Goal: Task Accomplishment & Management: Complete application form

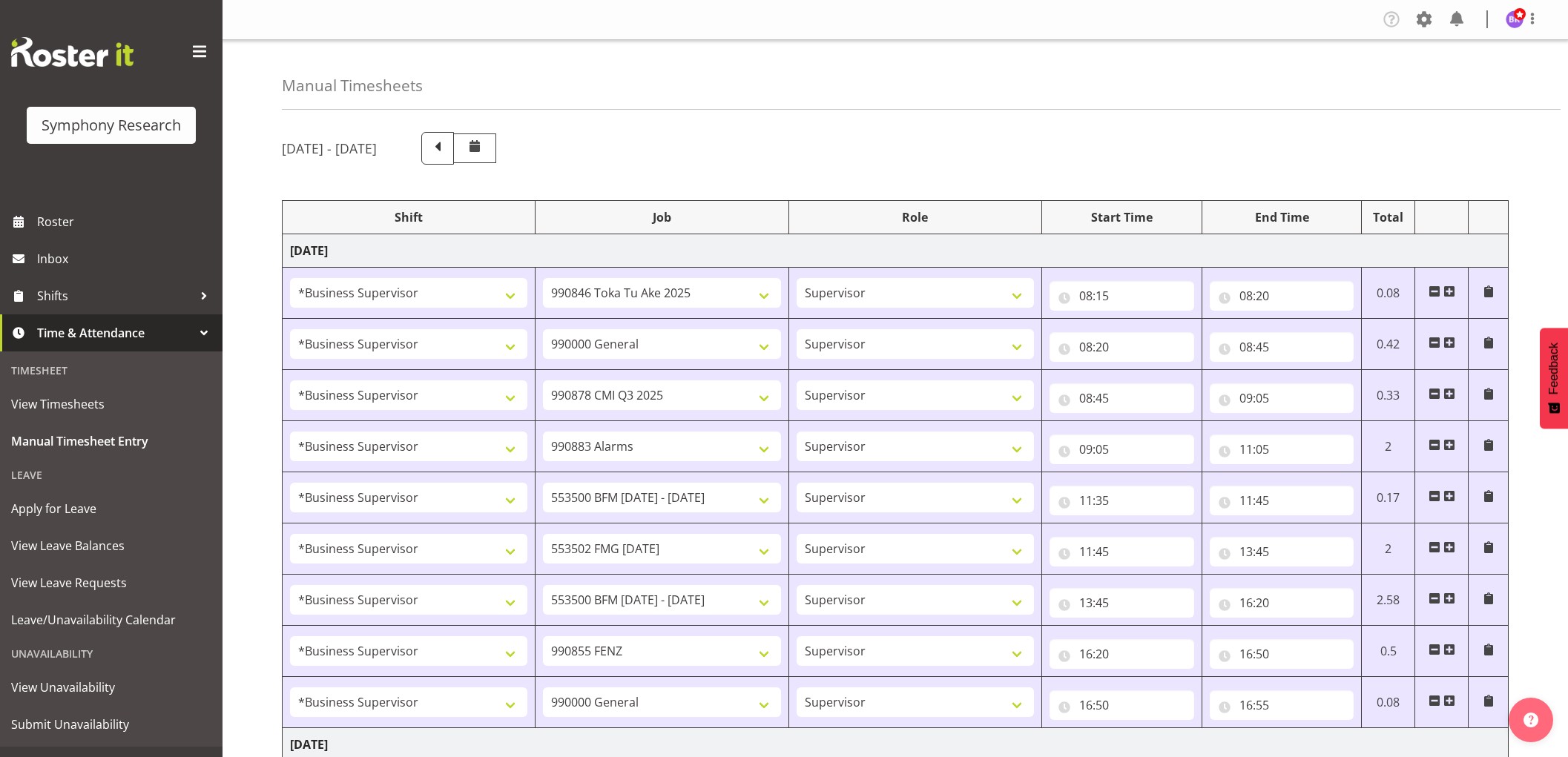
select select "1607"
select select "9426"
select select "1607"
select select "743"
select select "1607"
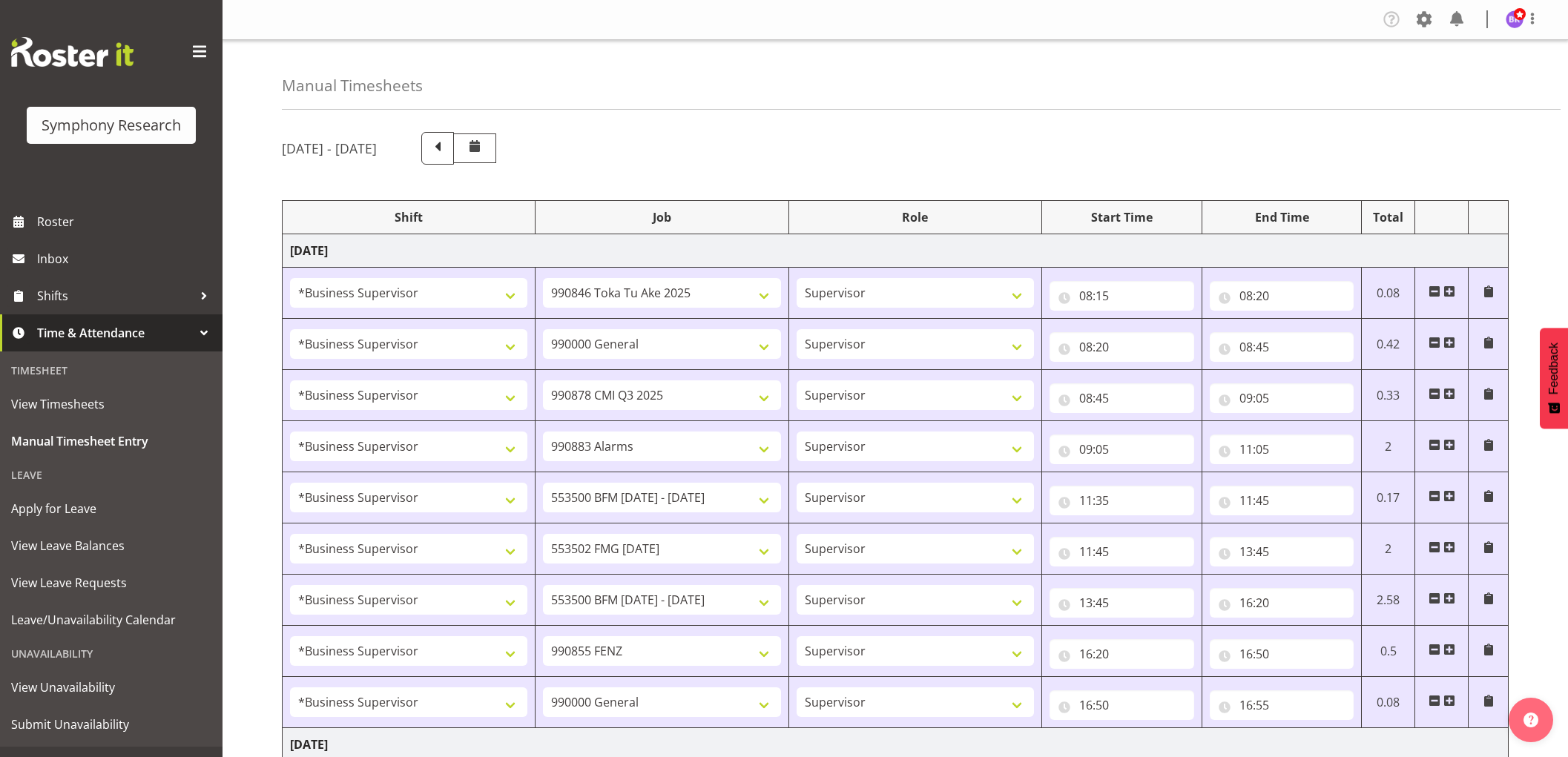
select select "10239"
select select "1607"
select select "10420"
select select "1607"
select select "10242"
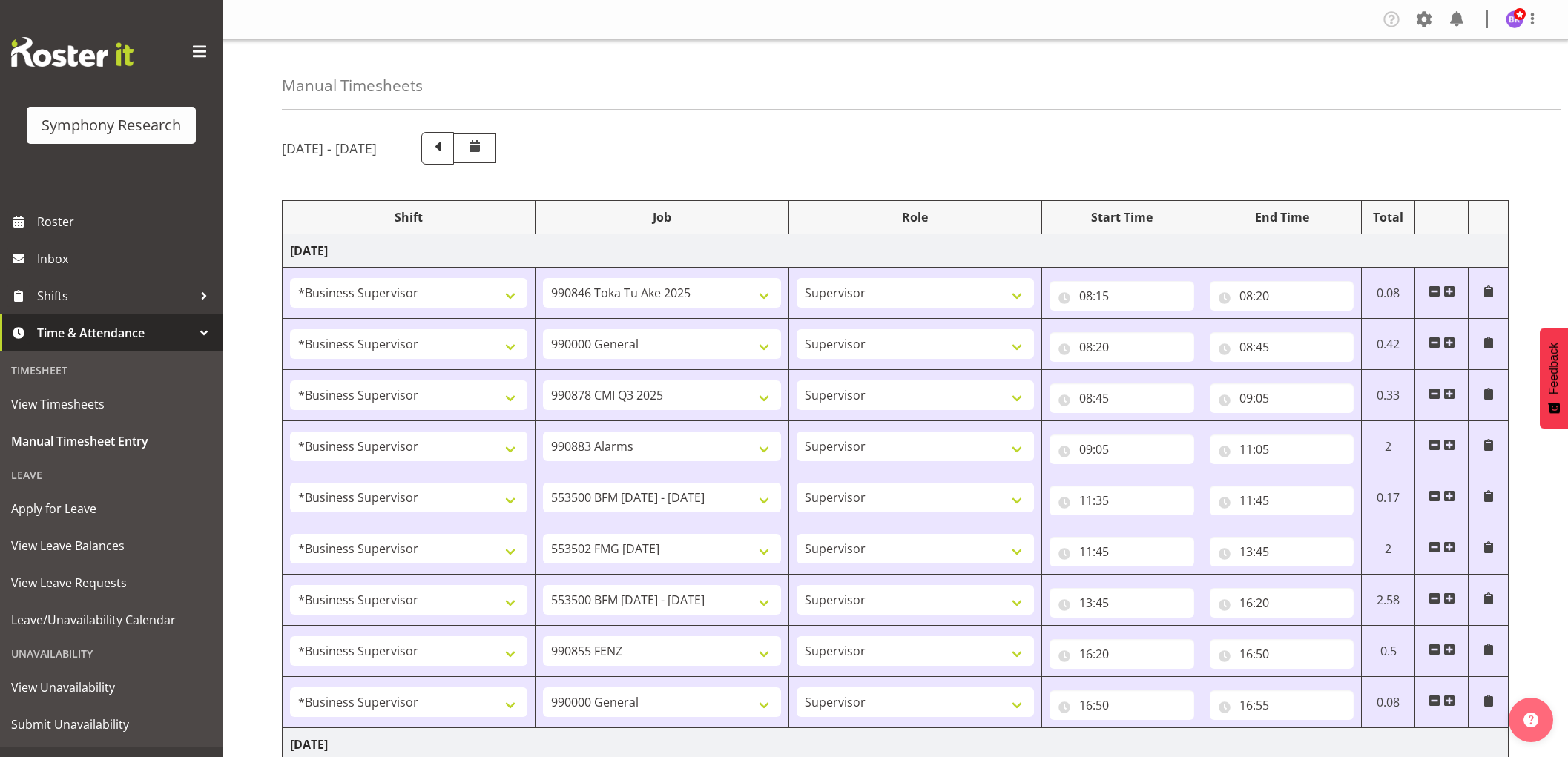
select select "1607"
select select "10458"
select select "1607"
select select "10242"
select select "1607"
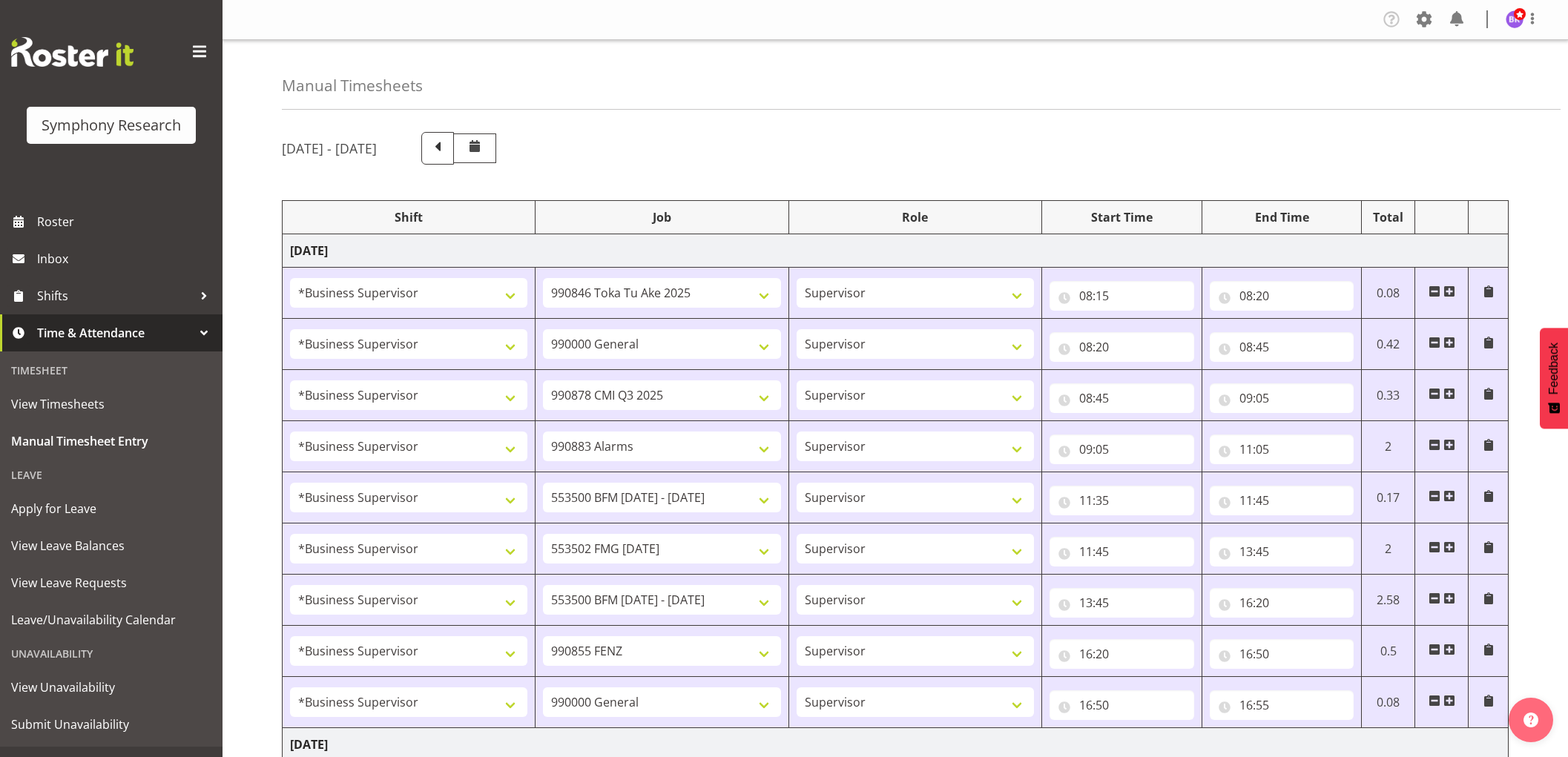
select select "9636"
select select "1607"
select select "743"
select select "1607"
select select "743"
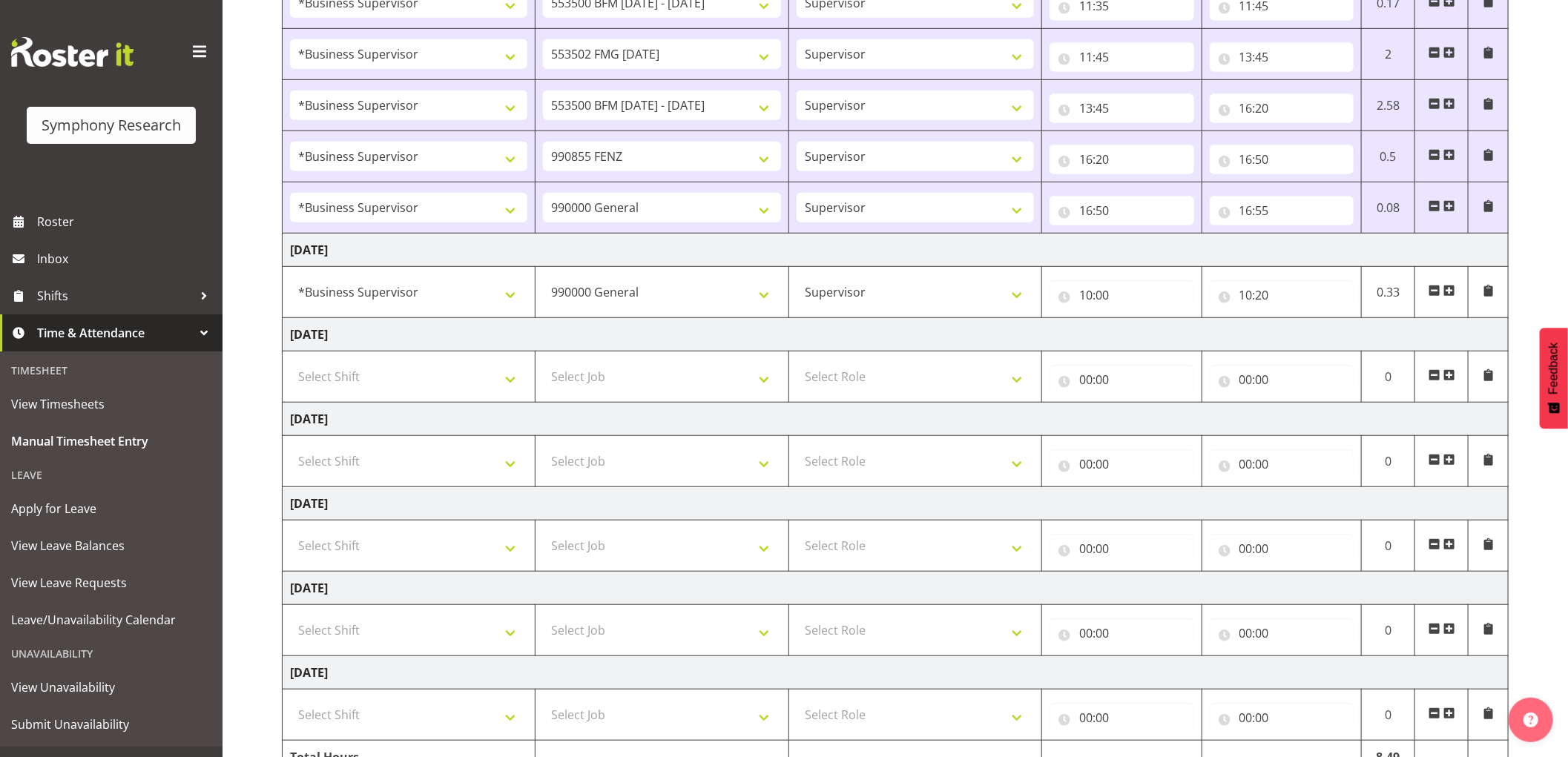
scroll to position [495, 0]
click at [1451, 294] on span at bounding box center [1449, 290] width 11 height 11
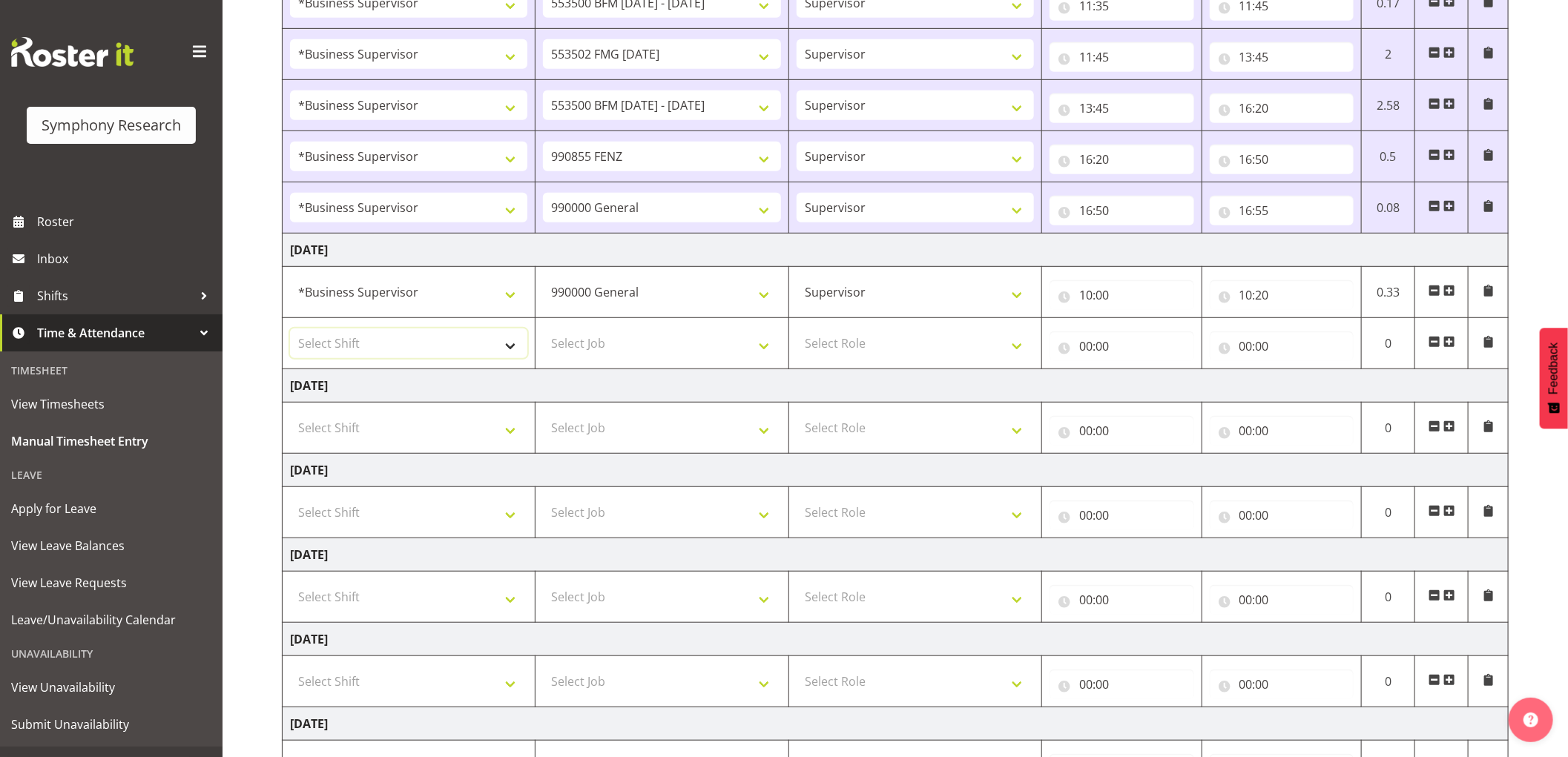
click at [439, 349] on select "Select Shift !!Weekend Residential (Roster IT Shift Label) *Business 9/10am ~ 4…" at bounding box center [409, 343] width 237 height 30
select select "1607"
click at [290, 329] on select "Select Shift !!Weekend Residential (Roster IT Shift Label) *Business 9/10am ~ 4…" at bounding box center [409, 343] width 237 height 30
click at [608, 335] on select "Select Job 550060 IF Admin 553492 World Poll [GEOGRAPHIC_DATA] Wave 2 2025 5535…" at bounding box center [661, 343] width 237 height 30
select select "10499"
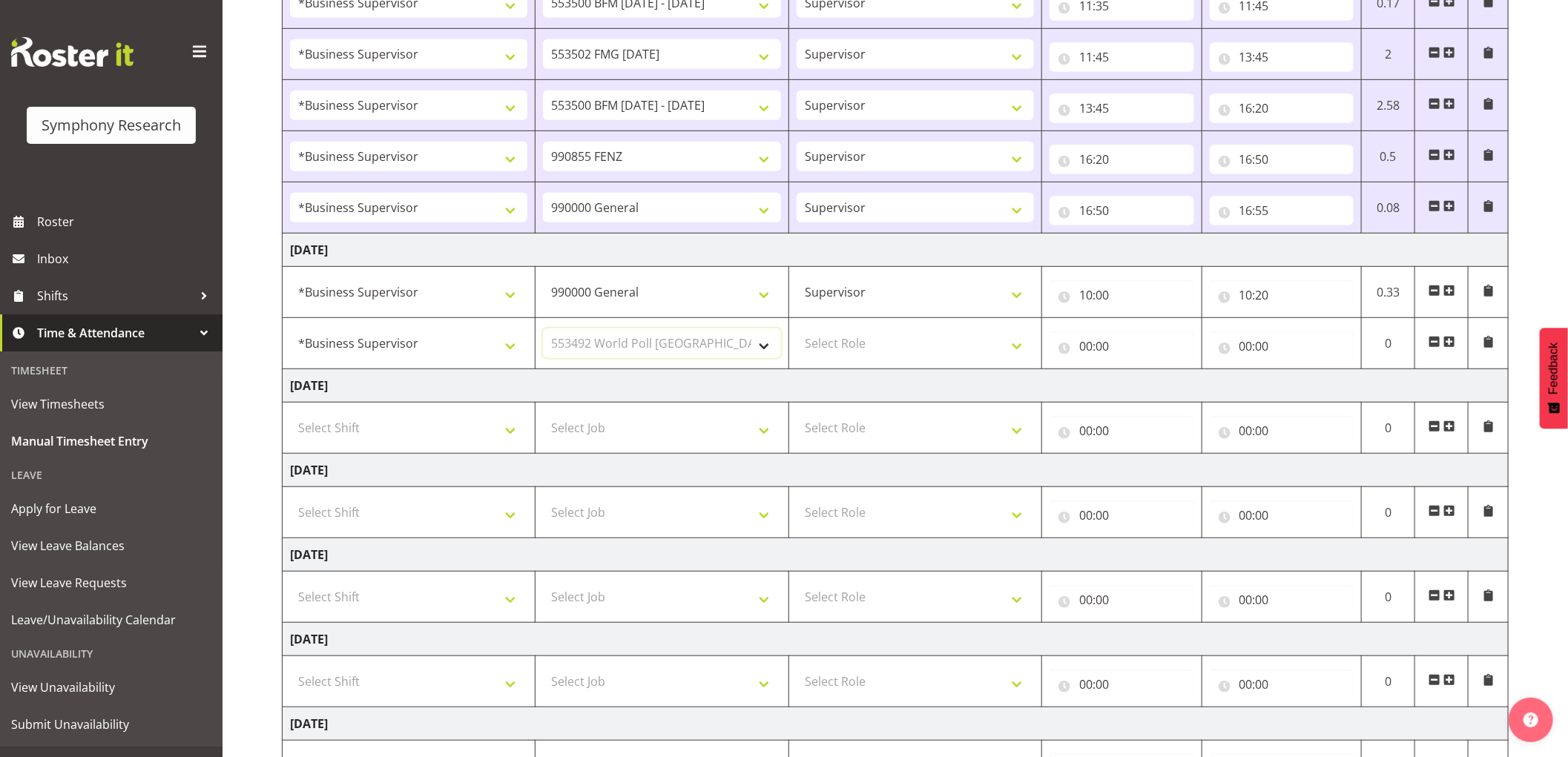
click at [543, 329] on select "Select Job 550060 IF Admin 553492 World Poll [GEOGRAPHIC_DATA] Wave 2 2025 5535…" at bounding box center [661, 343] width 237 height 30
click at [857, 352] on select "Select Role Supervisor Interviewing Briefing" at bounding box center [915, 343] width 237 height 30
select select "45"
click at [796, 329] on select "Select Role Supervisor Interviewing Briefing" at bounding box center [915, 343] width 237 height 30
click at [1085, 349] on input "00:00" at bounding box center [1121, 345] width 145 height 30
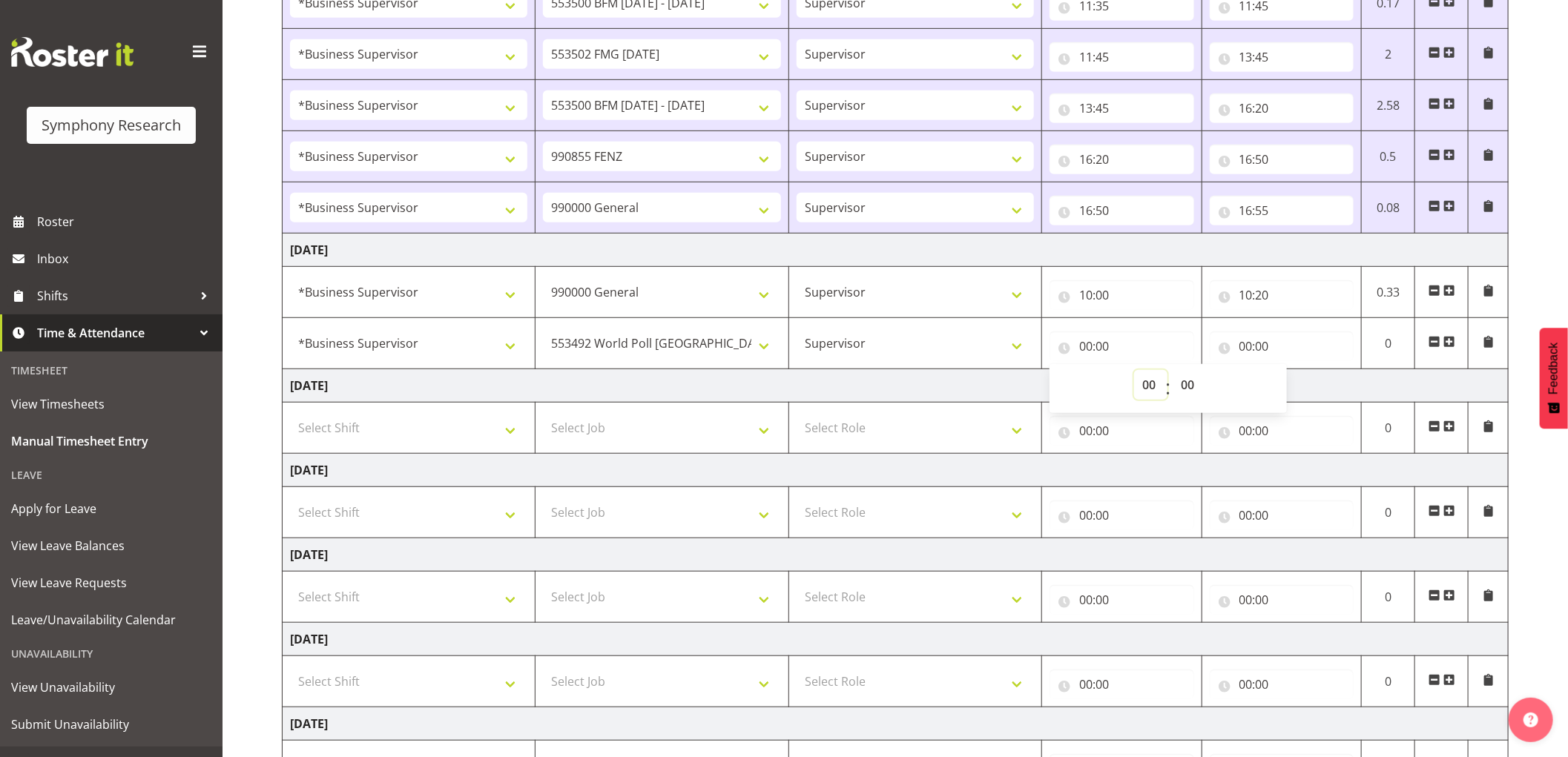
click at [1147, 387] on select "00 01 02 03 04 05 06 07 08 09 10 11 12 13 14 15 16 17 18 19 20 21 22 23" at bounding box center [1151, 385] width 34 height 30
select select "10"
click at [1134, 370] on select "00 01 02 03 04 05 06 07 08 09 10 11 12 13 14 15 16 17 18 19 20 21 22 23" at bounding box center [1151, 385] width 34 height 30
type input "10:00"
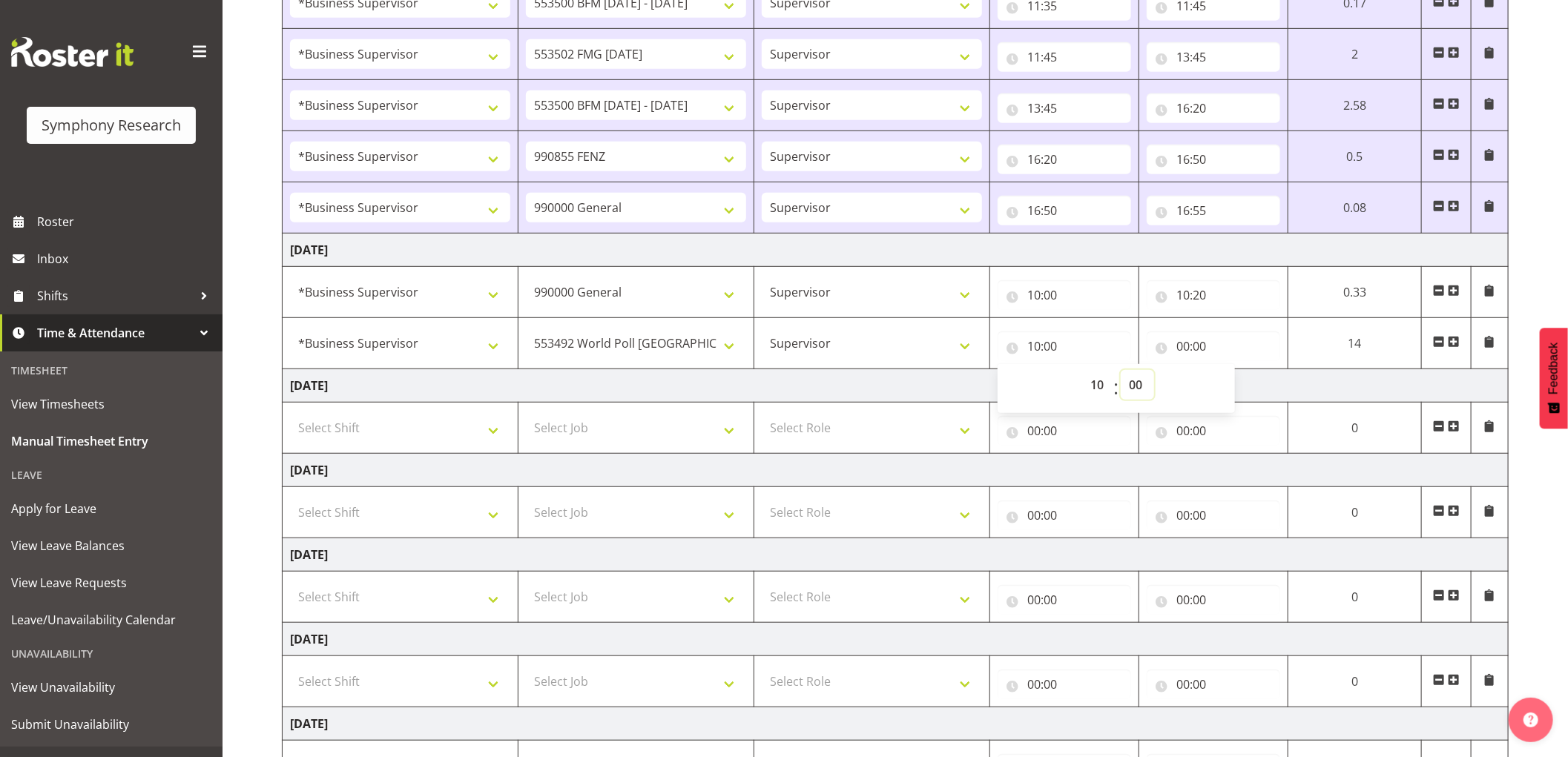
click at [1143, 387] on select "00 01 02 03 04 05 06 07 08 09 10 11 12 13 14 15 16 17 18 19 20 21 22 23 24 25 2…" at bounding box center [1137, 385] width 34 height 30
select select "10"
click at [1121, 370] on select "00 01 02 03 04 05 06 07 08 09 10 11 12 13 14 15 16 17 18 19 20 21 22 23 24 25 2…" at bounding box center [1137, 385] width 34 height 30
type input "10:10"
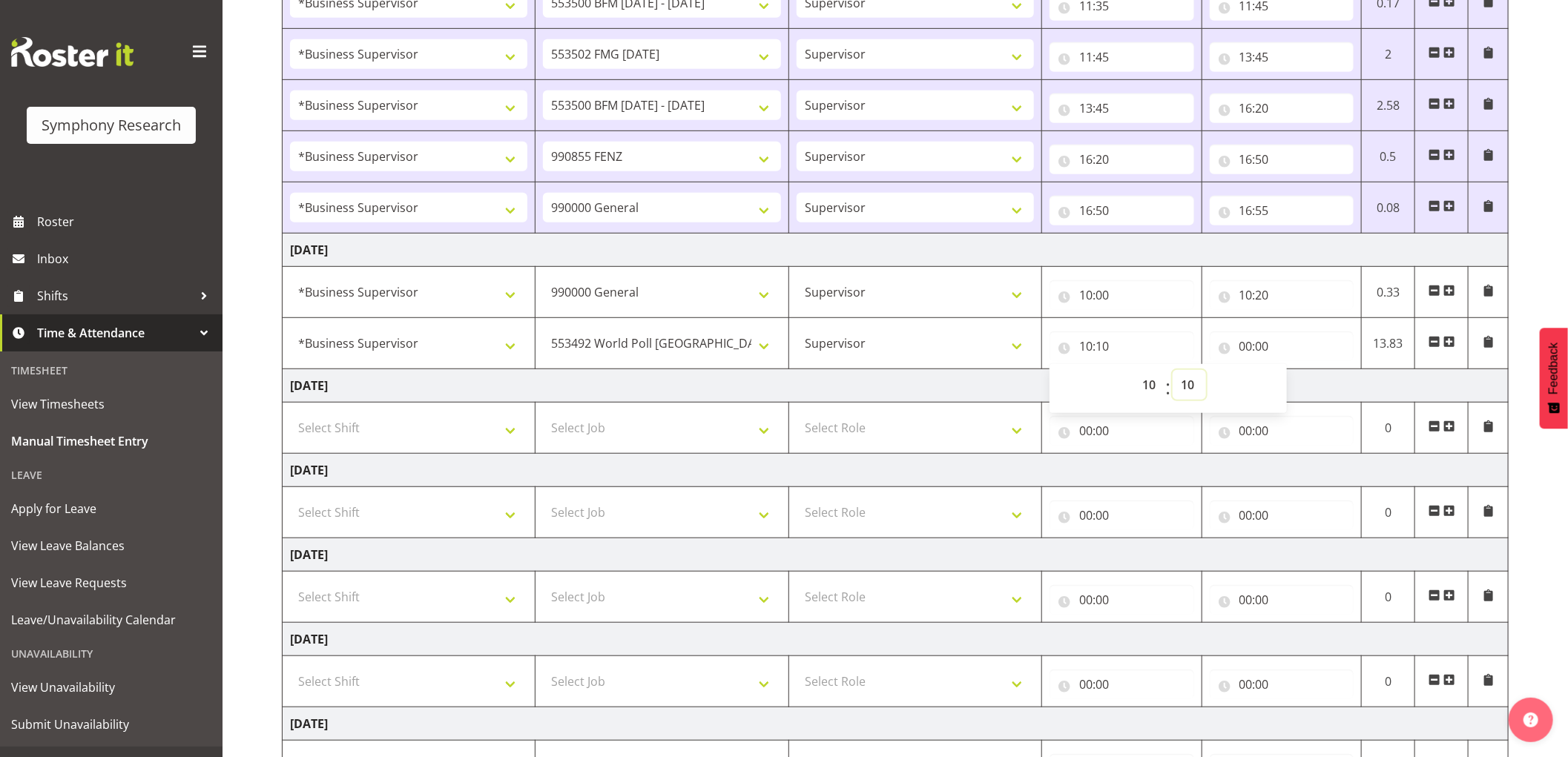
click at [1189, 393] on select "00 01 02 03 04 05 06 07 08 09 10 11 12 13 14 15 16 17 18 19 20 21 22 23 24 25 2…" at bounding box center [1189, 385] width 34 height 30
select select "20"
click at [1173, 370] on select "00 01 02 03 04 05 06 07 08 09 10 11 12 13 14 15 16 17 18 19 20 21 22 23 24 25 2…" at bounding box center [1189, 385] width 34 height 30
type input "10:20"
click at [1249, 339] on input "00:00" at bounding box center [1282, 345] width 145 height 30
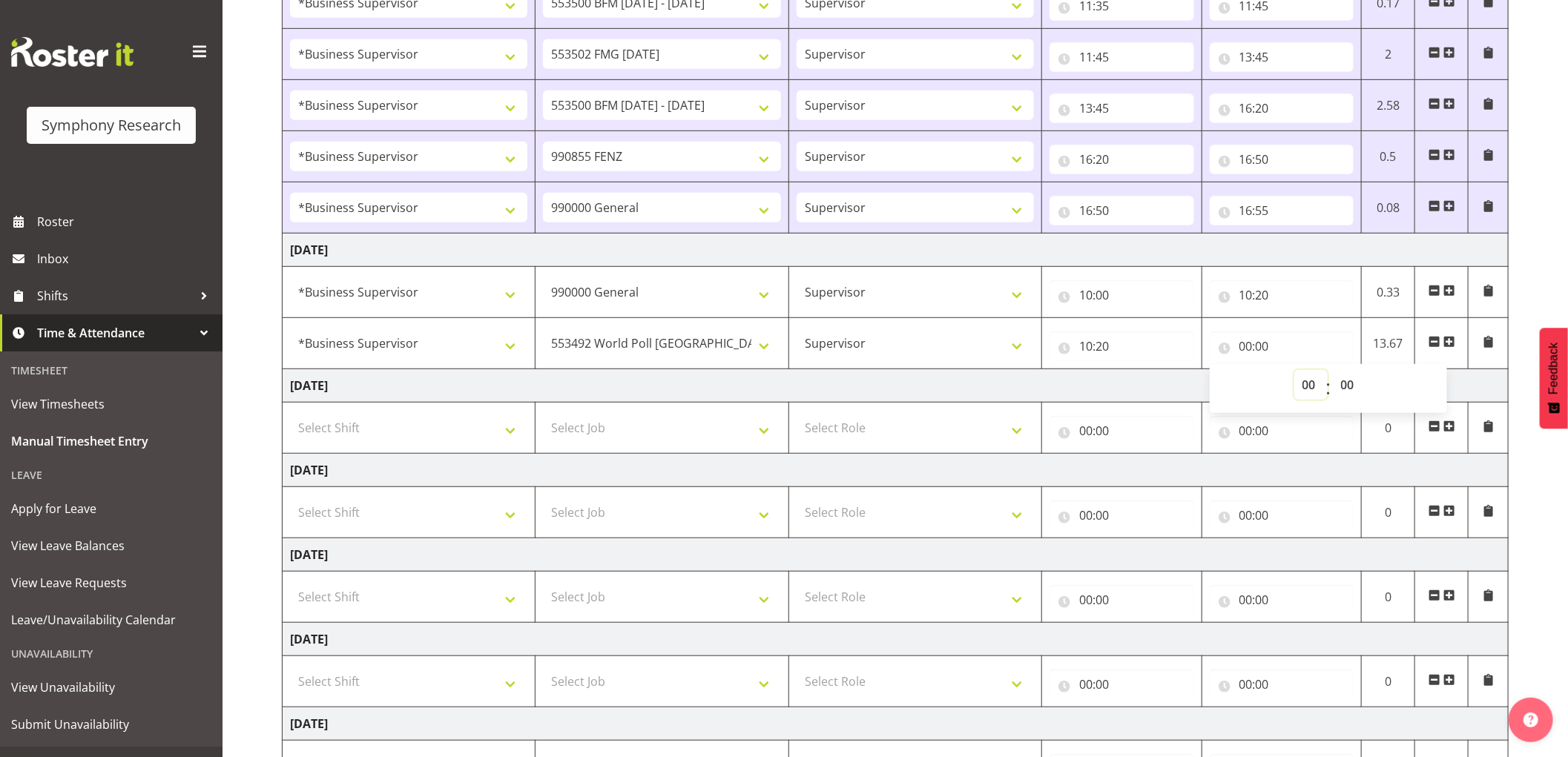
click at [1302, 383] on select "00 01 02 03 04 05 06 07 08 09 10 11 12 13 14 15 16 17 18 19 20 21 22 23" at bounding box center [1310, 385] width 34 height 30
select select "11"
click at [1294, 370] on select "00 01 02 03 04 05 06 07 08 09 10 11 12 13 14 15 16 17 18 19 20 21 22 23" at bounding box center [1310, 385] width 34 height 30
type input "11:00"
click at [1350, 384] on select "00 01 02 03 04 05 06 07 08 09 10 11 12 13 14 15 16 17 18 19 20 21 22 23 24 25 2…" at bounding box center [1349, 385] width 34 height 30
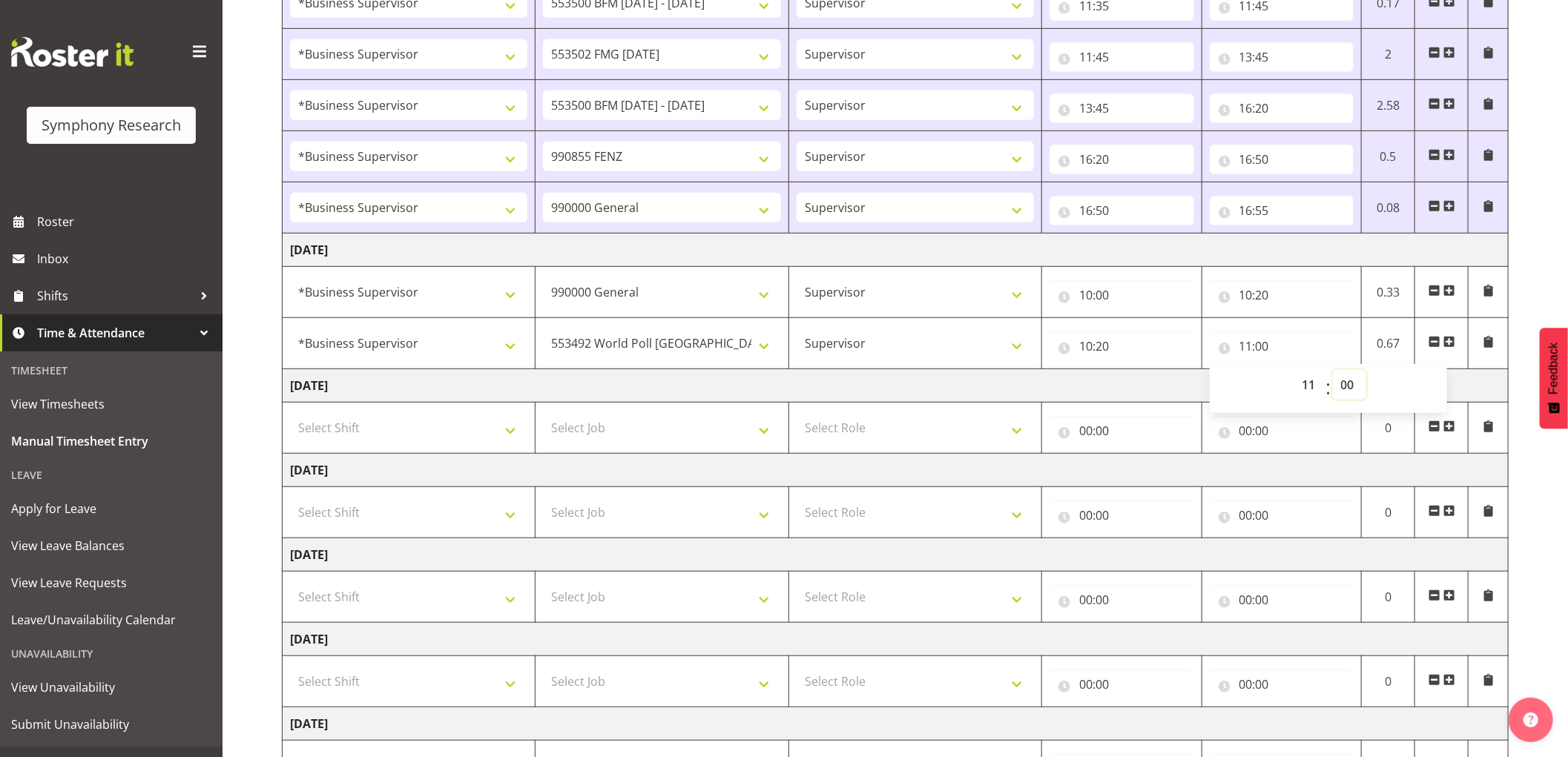
select select "40"
click at [1333, 370] on select "00 01 02 03 04 05 06 07 08 09 10 11 12 13 14 15 16 17 18 19 20 21 22 23 24 25 2…" at bounding box center [1349, 385] width 34 height 30
type input "11:40"
click at [1452, 344] on span at bounding box center [1449, 342] width 11 height 11
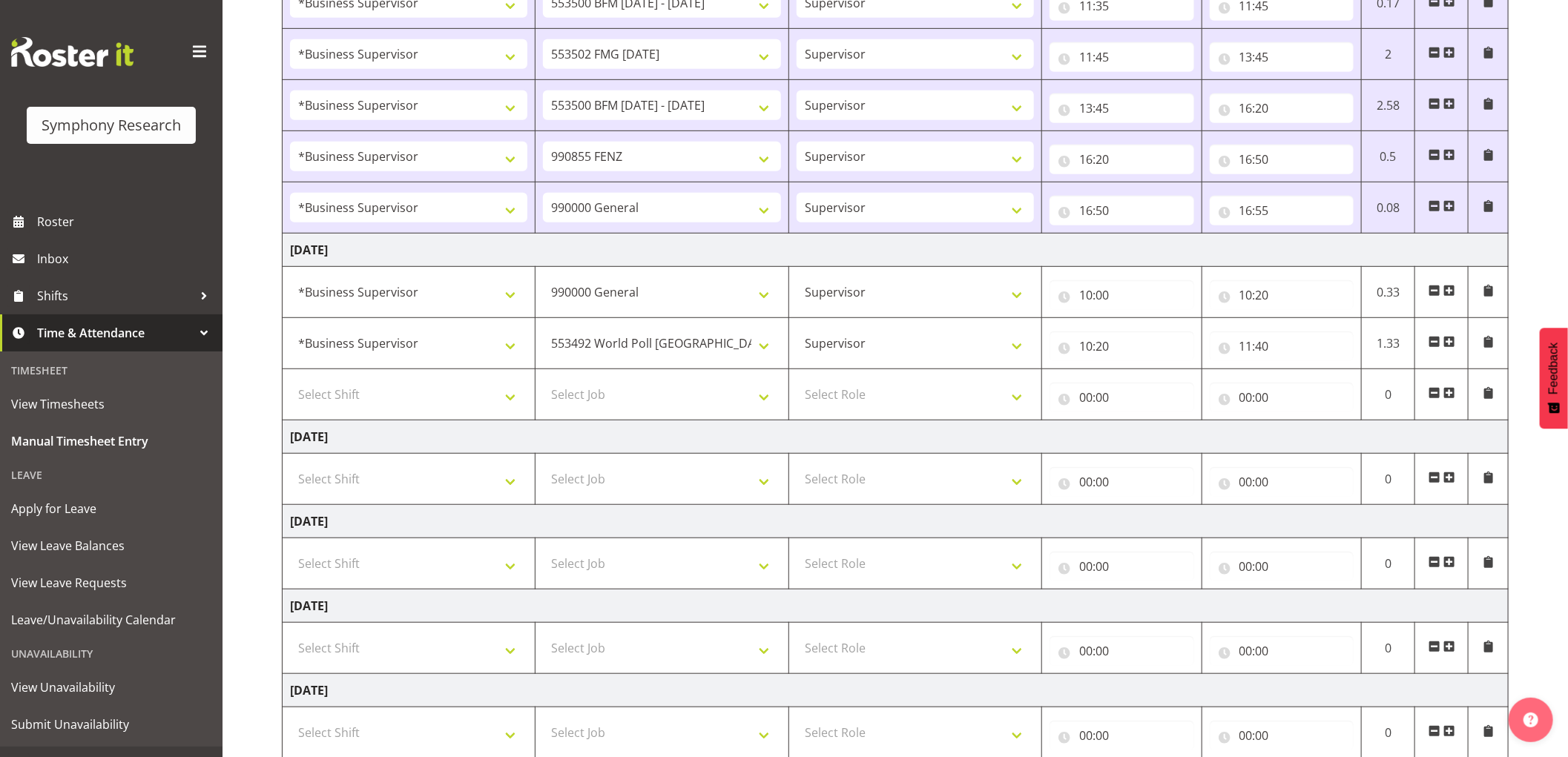
click at [431, 419] on td "Select Shift !!Weekend Residential (Roster IT Shift Label) *Business 9/10am ~ 4…" at bounding box center [409, 394] width 253 height 51
click at [433, 410] on select "Select Shift !!Weekend Residential (Roster IT Shift Label) *Business 9/10am ~ 4…" at bounding box center [409, 394] width 237 height 30
select select "1607"
click at [290, 380] on select "Select Shift !!Weekend Residential (Roster IT Shift Label) *Business 9/10am ~ 4…" at bounding box center [409, 394] width 237 height 30
click at [684, 401] on select "Select Job 550060 IF Admin 553492 World Poll [GEOGRAPHIC_DATA] Wave 2 2025 5535…" at bounding box center [661, 394] width 237 height 30
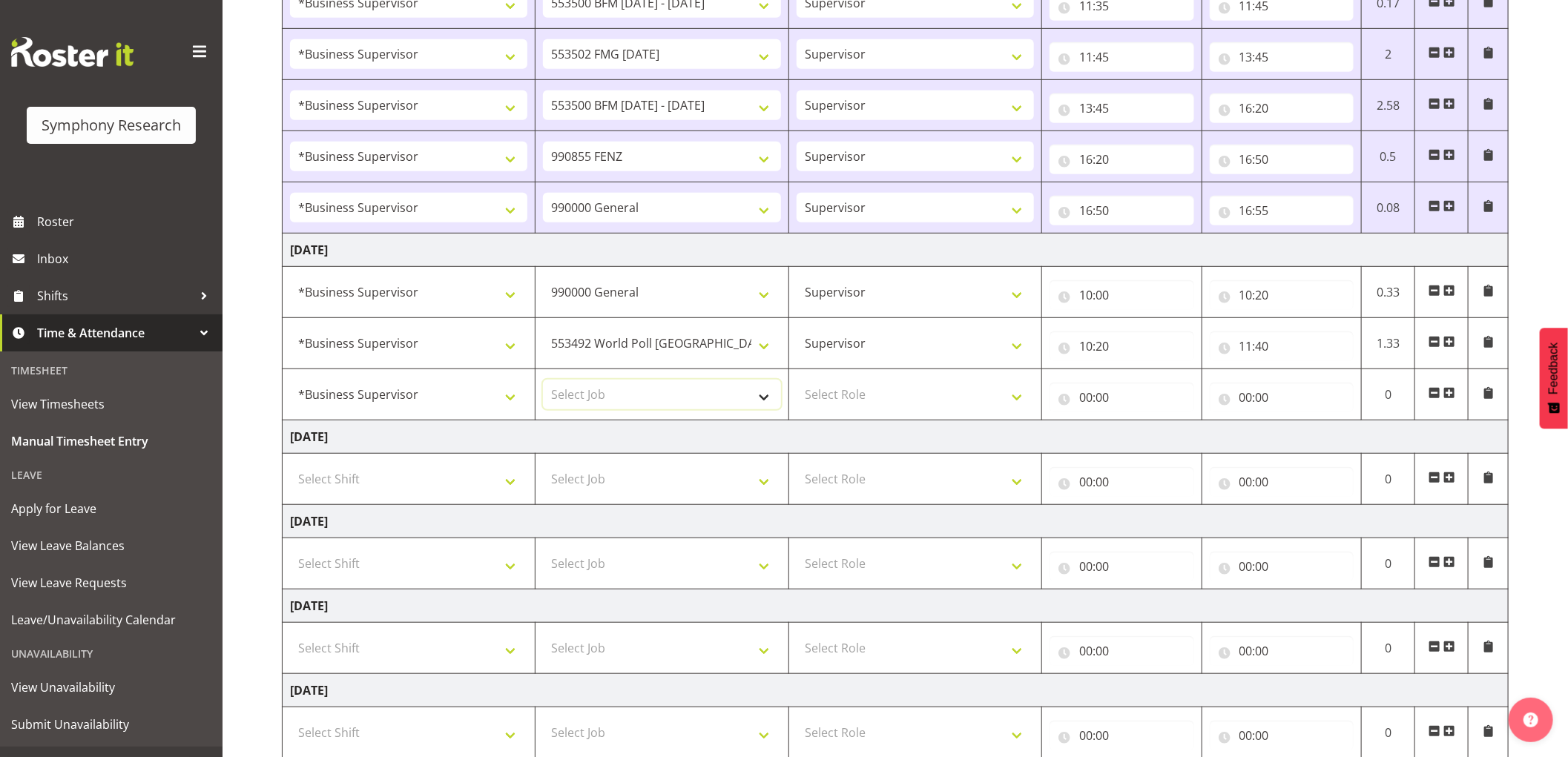
select select "9636"
click at [543, 380] on select "Select Job 550060 IF Admin 553492 World Poll [GEOGRAPHIC_DATA] Wave 2 2025 5535…" at bounding box center [661, 394] width 237 height 30
drag, startPoint x: 863, startPoint y: 399, endPoint x: 867, endPoint y: 408, distance: 9.8
click at [863, 399] on select "Select Role Supervisor Interviewing Briefing" at bounding box center [915, 394] width 237 height 30
select select "45"
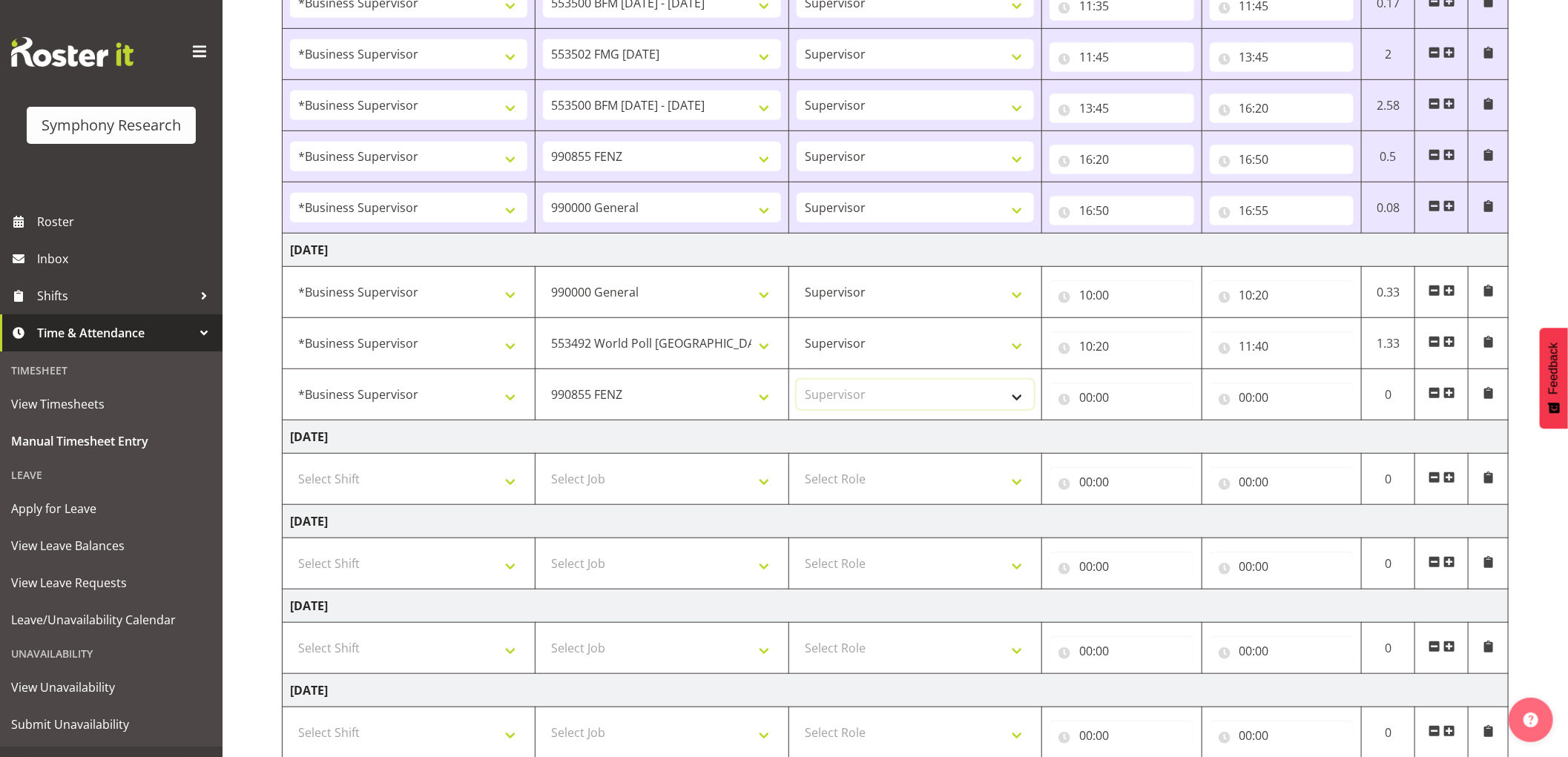
click at [796, 380] on select "Select Role Supervisor Interviewing Briefing" at bounding box center [915, 394] width 237 height 30
click at [1082, 397] on input "00:00" at bounding box center [1121, 397] width 145 height 30
click at [1144, 440] on select "00 01 02 03 04 05 06 07 08 09 10 11 12 13 14 15 16 17 18 19 20 21 22 23" at bounding box center [1151, 435] width 34 height 30
select select "12"
click at [1134, 422] on select "00 01 02 03 04 05 06 07 08 09 10 11 12 13 14 15 16 17 18 19 20 21 22 23" at bounding box center [1151, 435] width 34 height 30
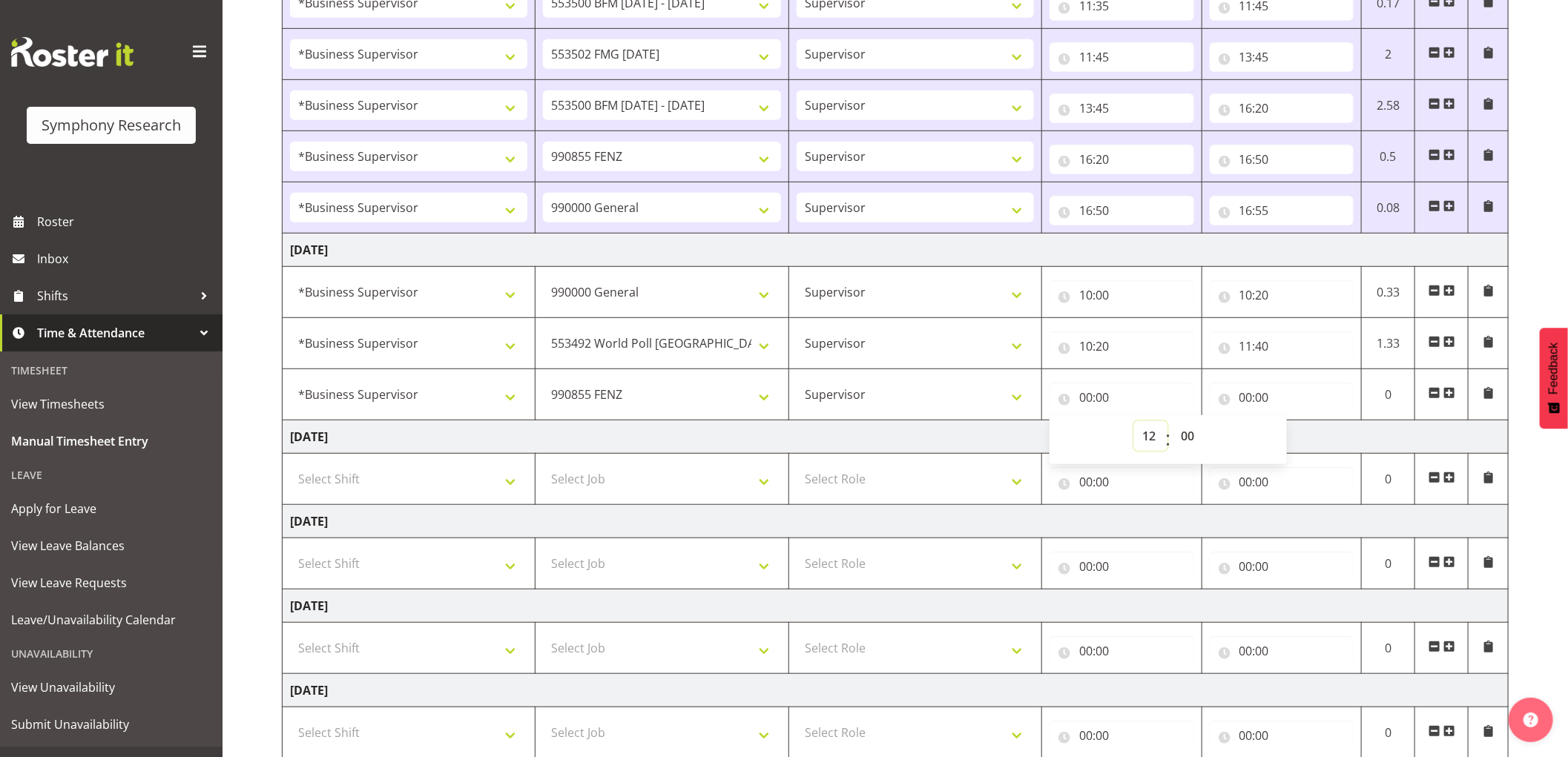
type input "12:00"
click at [1185, 434] on select "00 01 02 03 04 05 06 07 08 09 10 11 12 13 14 15 16 17 18 19 20 21 22 23 24 25 2…" at bounding box center [1189, 435] width 34 height 30
select select "10"
click at [1173, 422] on select "00 01 02 03 04 05 06 07 08 09 10 11 12 13 14 15 16 17 18 19 20 21 22 23 24 25 2…" at bounding box center [1189, 435] width 34 height 30
type input "12:10"
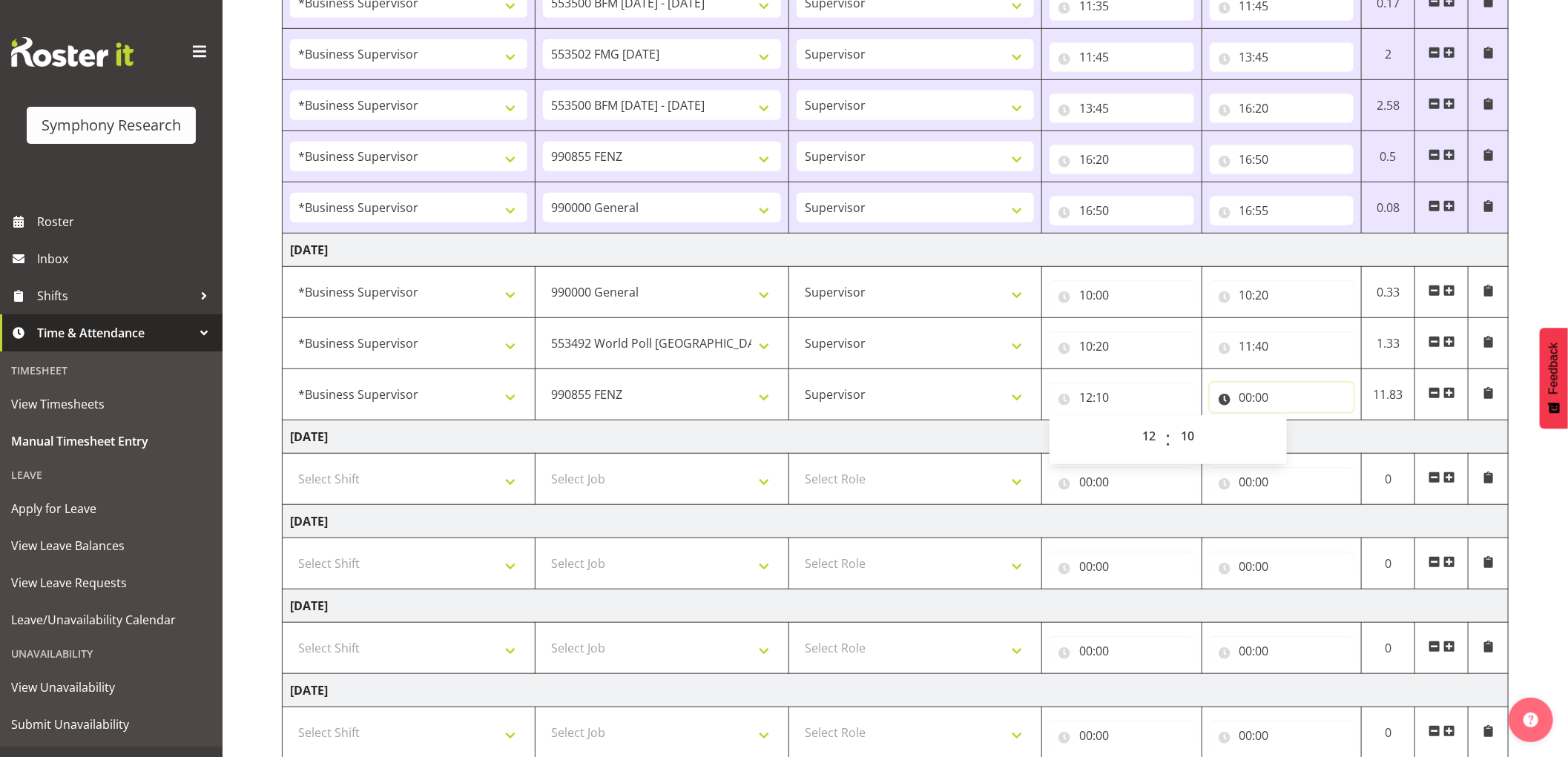
click at [1253, 395] on input "00:00" at bounding box center [1282, 397] width 145 height 30
click at [1301, 439] on select "00 01 02 03 04 05 06 07 08 09 10 11 12 13 14 15 16 17 18 19 20 21 22 23" at bounding box center [1310, 435] width 34 height 30
select select "14"
click at [1294, 422] on select "00 01 02 03 04 05 06 07 08 09 10 11 12 13 14 15 16 17 18 19 20 21 22 23" at bounding box center [1310, 435] width 34 height 30
type input "14:00"
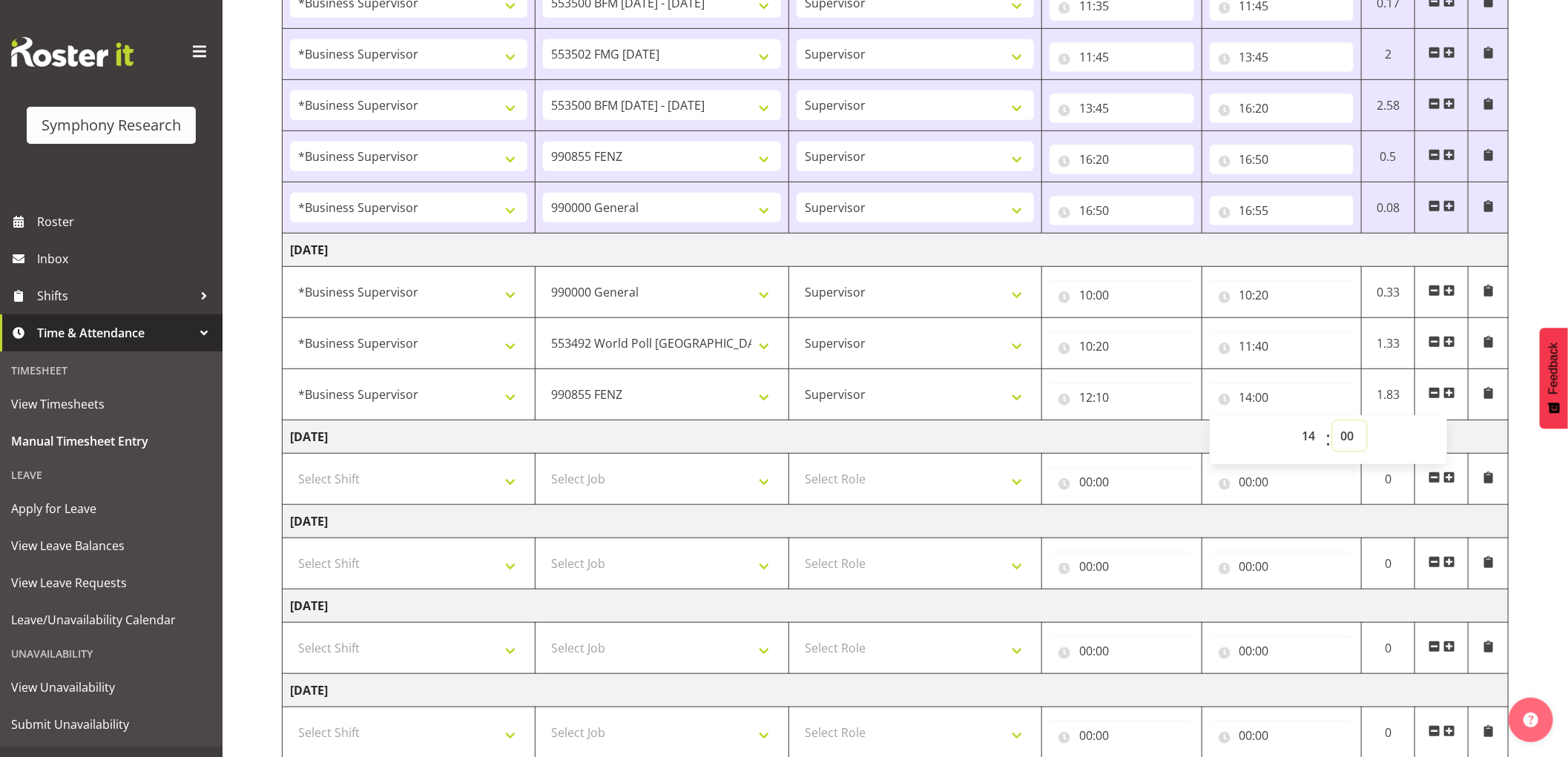
click at [1347, 439] on select "00 01 02 03 04 05 06 07 08 09 10 11 12 13 14 15 16 17 18 19 20 21 22 23 24 25 2…" at bounding box center [1349, 435] width 34 height 30
select select "20"
click at [1333, 422] on select "00 01 02 03 04 05 06 07 08 09 10 11 12 13 14 15 16 17 18 19 20 21 22 23 24 25 2…" at bounding box center [1349, 435] width 34 height 30
type input "14:20"
click at [1449, 396] on span at bounding box center [1449, 392] width 11 height 11
